Goal: Task Accomplishment & Management: Use online tool/utility

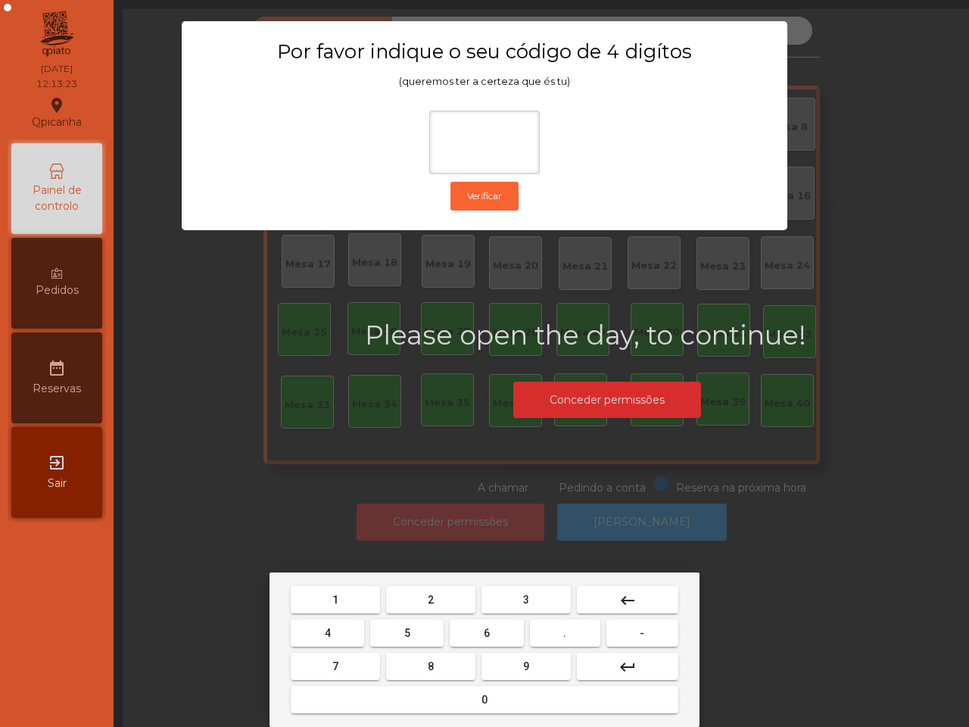
click at [478, 630] on button "6" at bounding box center [486, 632] width 73 height 27
click at [403, 624] on button "5" at bounding box center [406, 632] width 73 height 27
drag, startPoint x: 353, startPoint y: 592, endPoint x: 360, endPoint y: 596, distance: 7.8
click at [356, 593] on button "1" at bounding box center [335, 599] width 89 height 27
click at [428, 600] on span "2" at bounding box center [431, 599] width 6 height 12
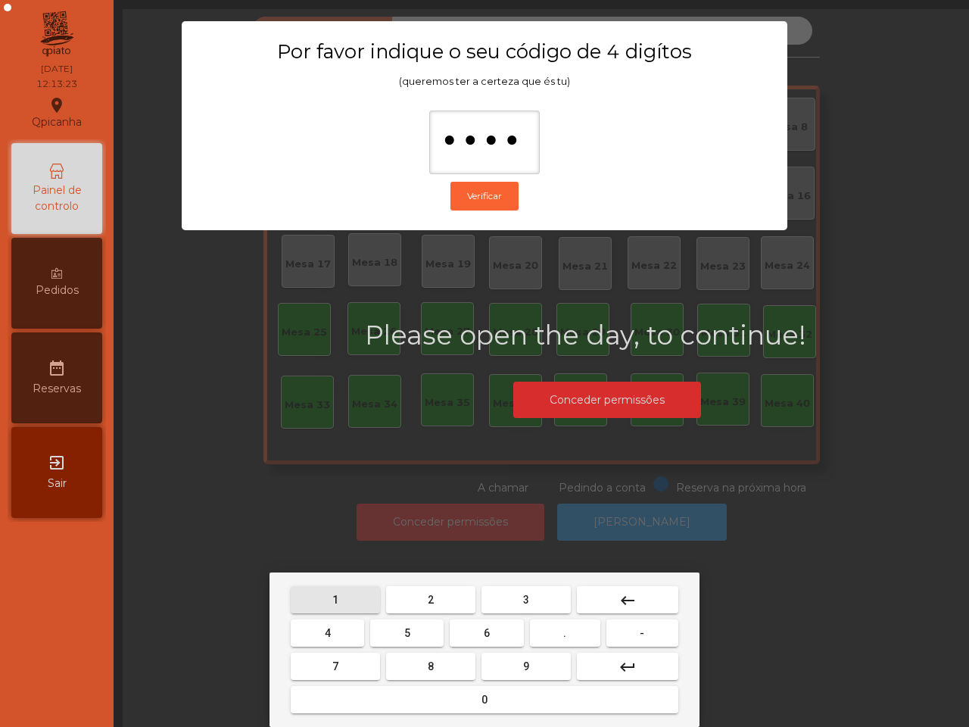
click at [428, 602] on span "2" at bounding box center [431, 599] width 6 height 12
type input "*****"
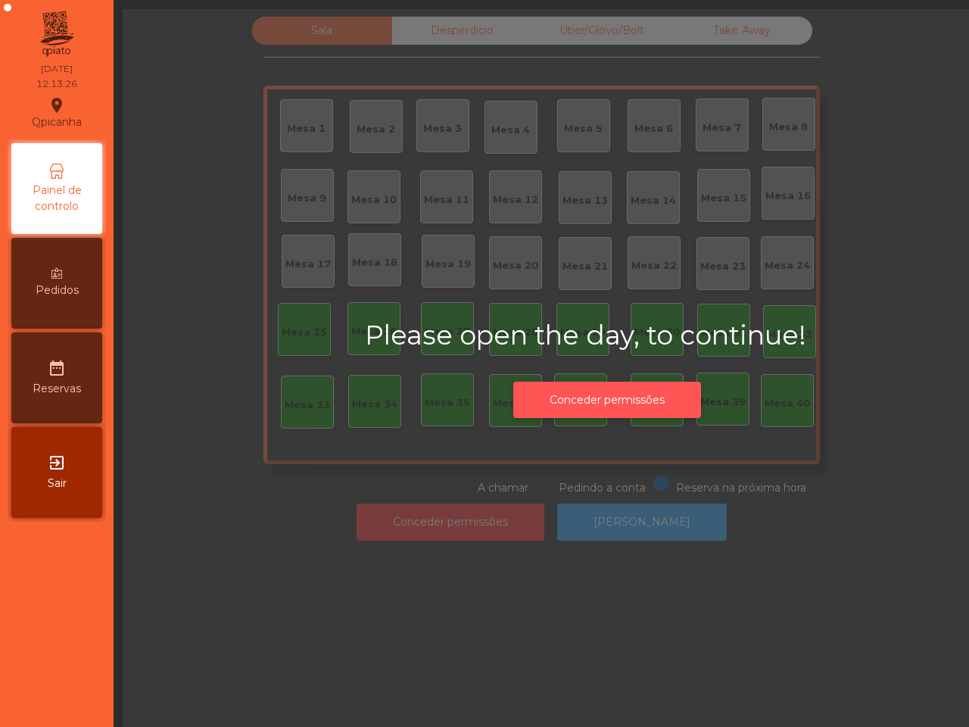
click at [594, 403] on button "Conceder permissões" at bounding box center [607, 399] width 188 height 37
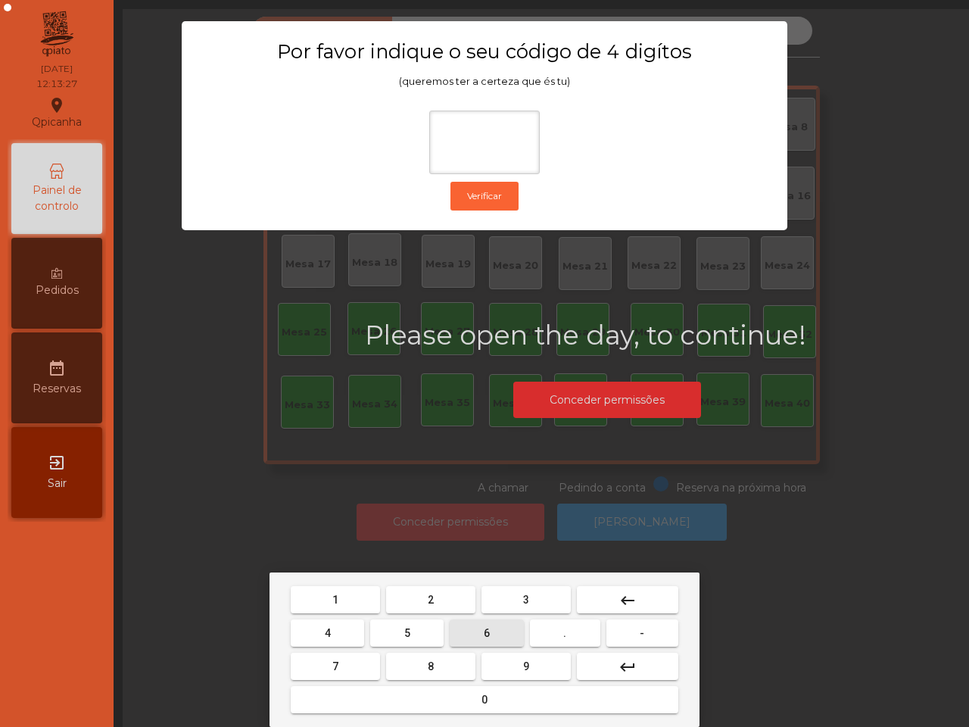
click at [483, 624] on button "6" at bounding box center [486, 632] width 73 height 27
click at [425, 624] on button "5" at bounding box center [406, 632] width 73 height 27
click at [371, 599] on button "1" at bounding box center [335, 599] width 89 height 27
click at [444, 598] on button "2" at bounding box center [430, 599] width 89 height 27
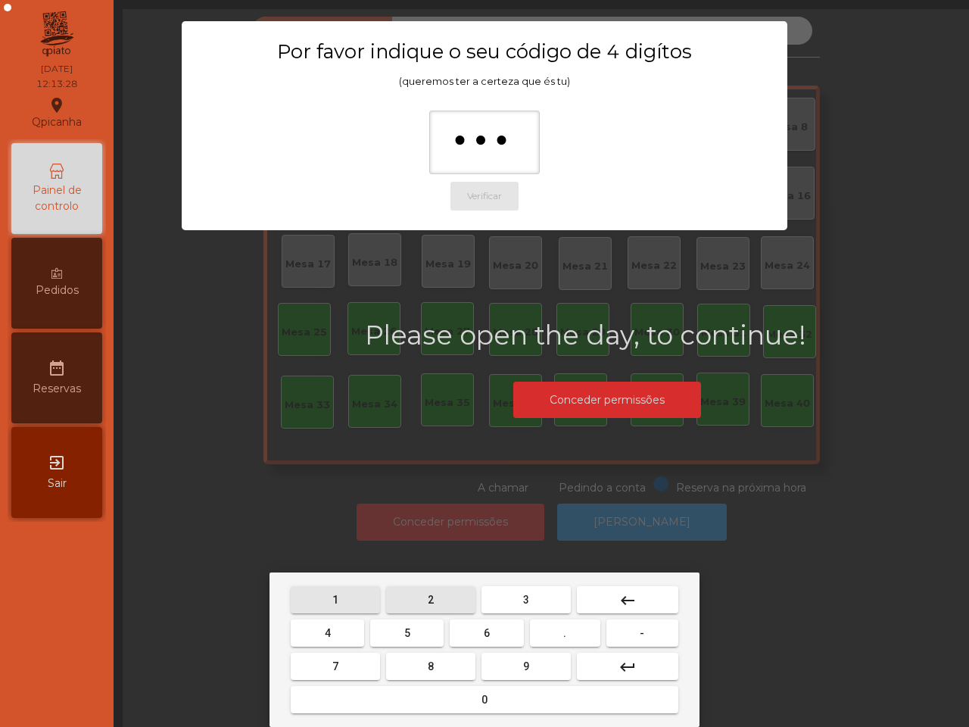
type input "****"
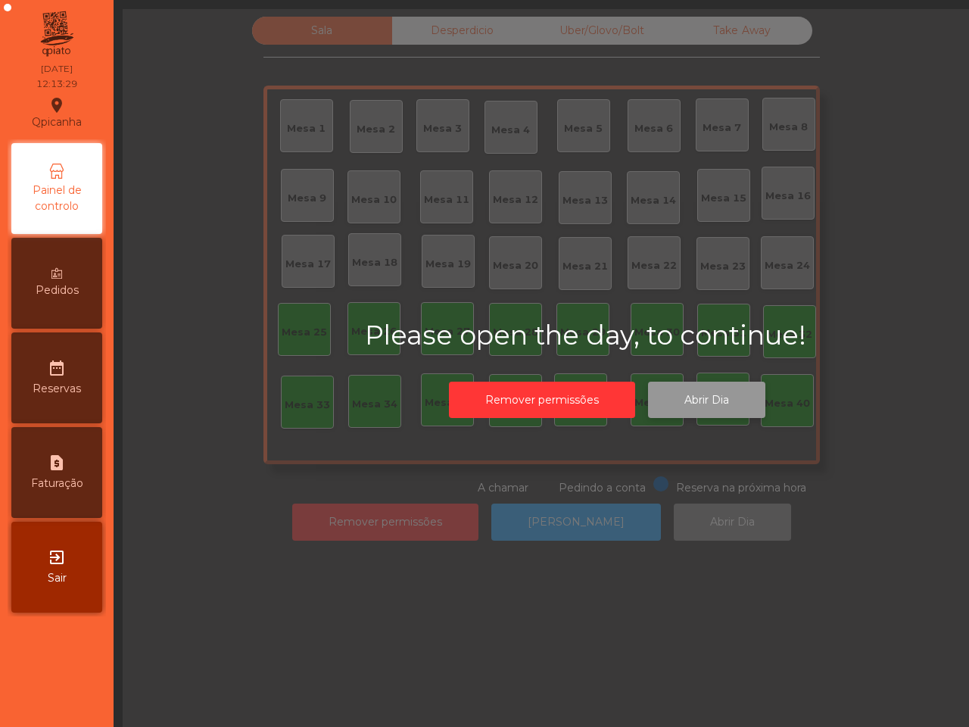
click at [710, 387] on button "Abrir Dia" at bounding box center [706, 399] width 117 height 37
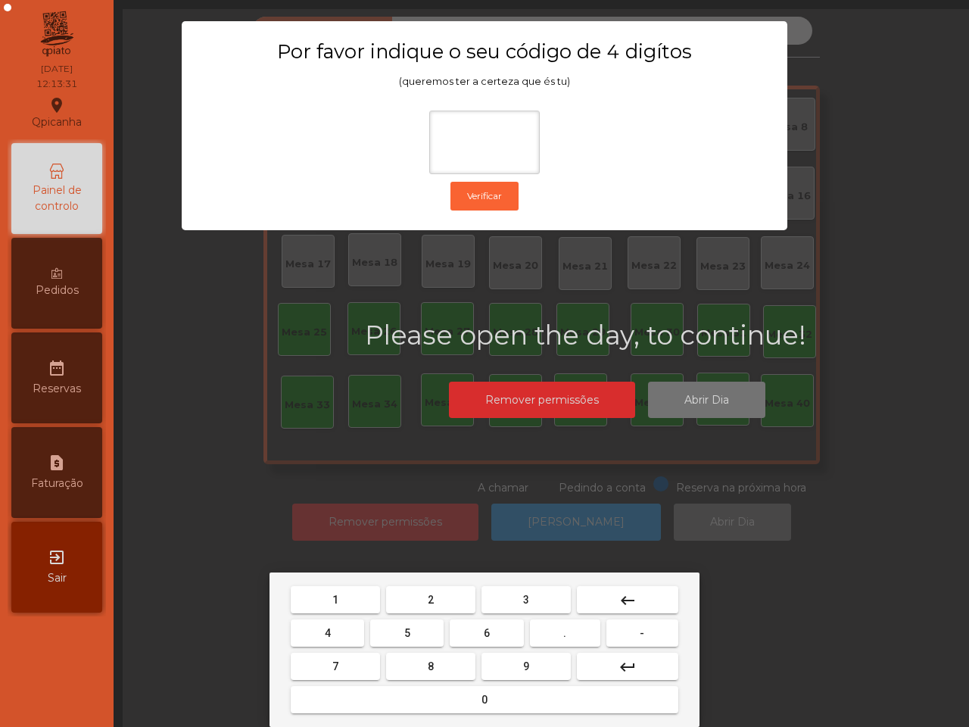
click at [485, 622] on button "6" at bounding box center [486, 632] width 73 height 27
click at [412, 621] on button "5" at bounding box center [406, 632] width 73 height 27
click at [361, 599] on button "1" at bounding box center [335, 599] width 89 height 27
click at [414, 600] on button "2" at bounding box center [430, 599] width 89 height 27
type input "****"
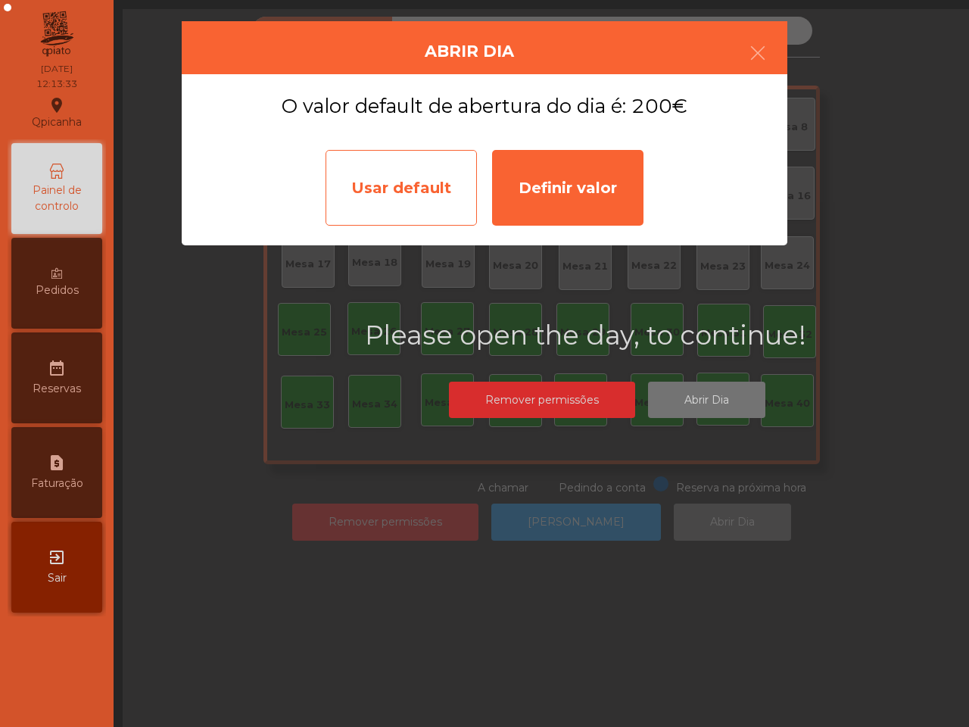
click at [402, 202] on div "Usar default" at bounding box center [400, 188] width 151 height 76
